Goal: Task Accomplishment & Management: Complete application form

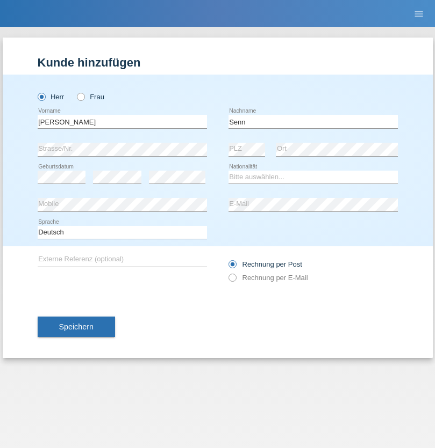
type input "Senn"
select select "CH"
select select "en"
radio input "true"
click at [122, 121] on input "text" at bounding box center [122, 121] width 169 height 13
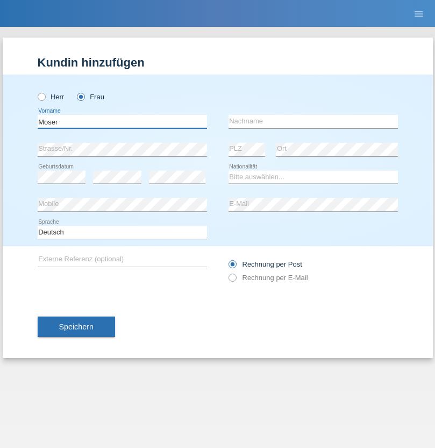
type input "Moser"
click at [313, 121] on input "text" at bounding box center [312, 121] width 169 height 13
type input "Emely"
select select "CH"
radio input "true"
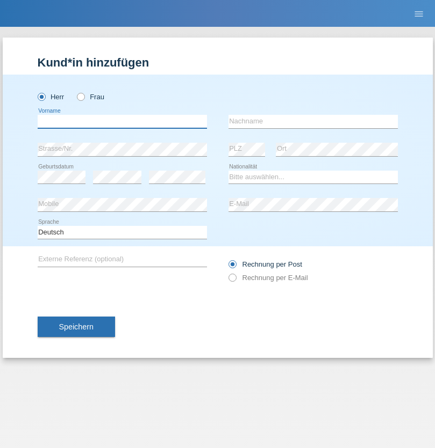
click at [122, 121] on input "text" at bounding box center [122, 121] width 169 height 13
type input "Mohammad Qais"
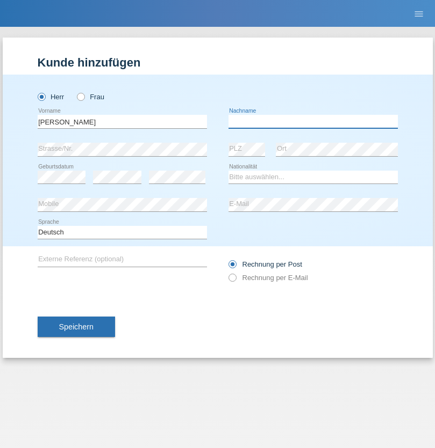
click at [313, 121] on input "text" at bounding box center [312, 121] width 169 height 13
type input "Nemani"
select select "AF"
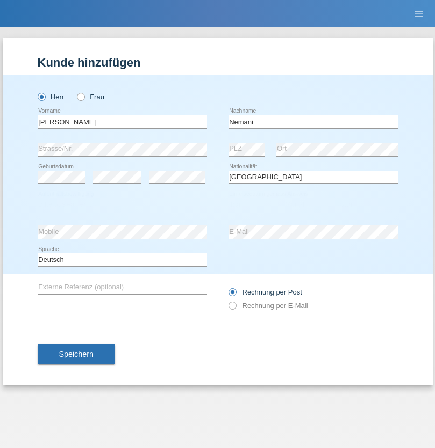
select select "C"
select select "02"
select select "01"
select select "2021"
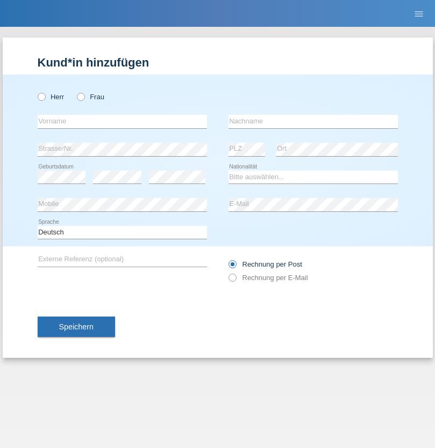
radio input "true"
click at [122, 121] on input "text" at bounding box center [122, 121] width 169 height 13
type input "Besart"
click at [313, 121] on input "text" at bounding box center [312, 121] width 169 height 13
type input "Emiri"
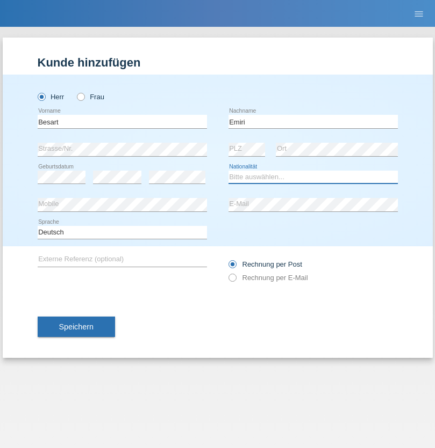
select select "XK"
select select "C"
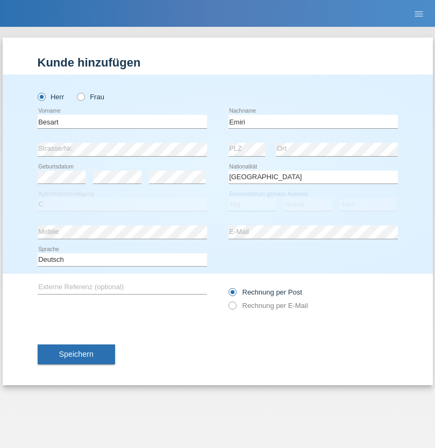
select select "04"
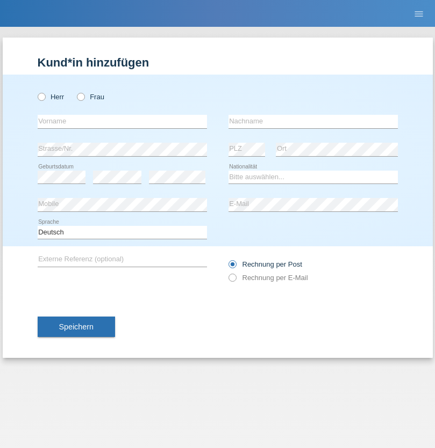
radio input "true"
click at [122, 121] on input "text" at bounding box center [122, 121] width 169 height 13
type input "Camille"
click at [313, 121] on input "text" at bounding box center [312, 121] width 169 height 13
type input "Jacquet"
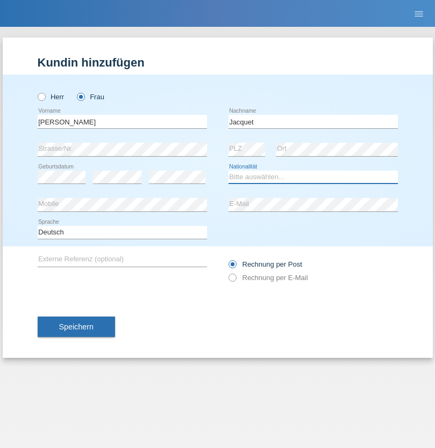
select select "CH"
radio input "true"
select select "DE"
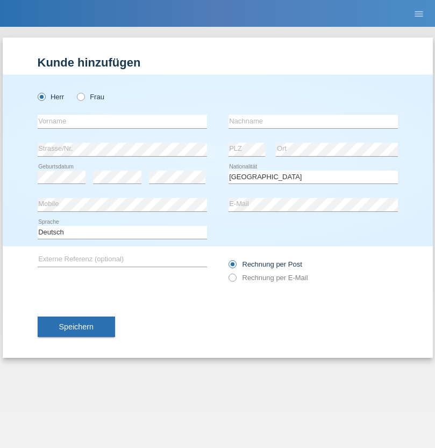
select select "C"
select select "07"
select select "11"
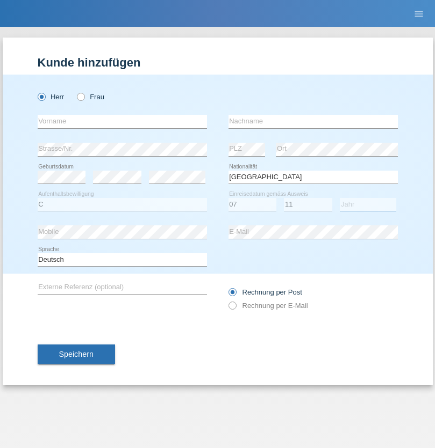
select select "1972"
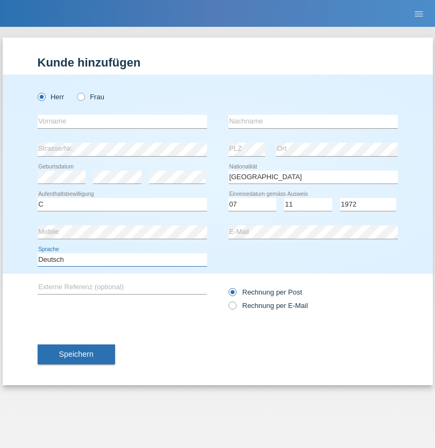
select select "en"
